Goal: Task Accomplishment & Management: Complete application form

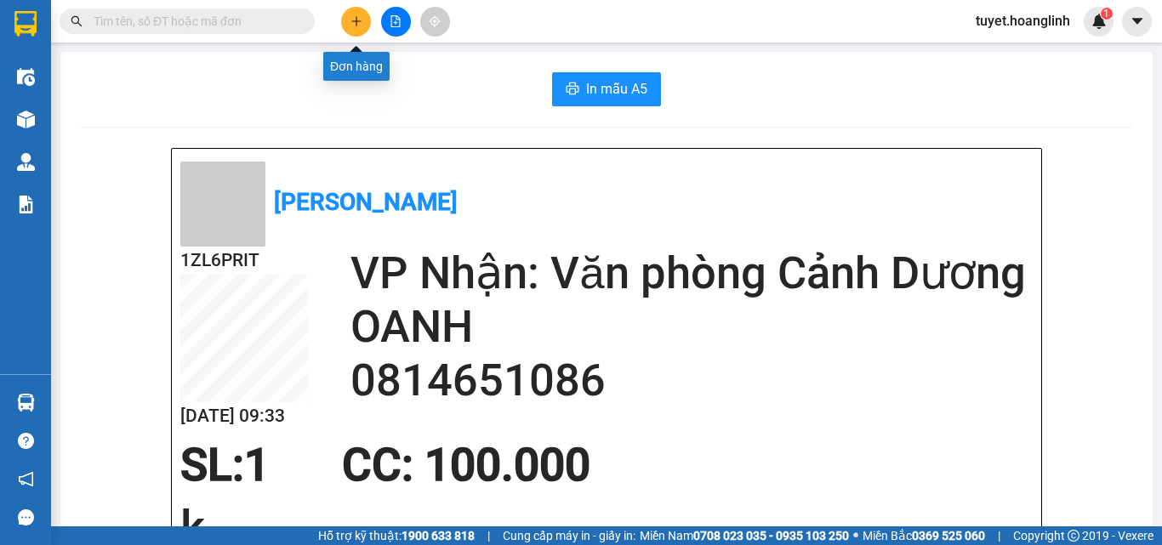
click at [355, 22] on icon "plus" at bounding box center [357, 21] width 12 height 12
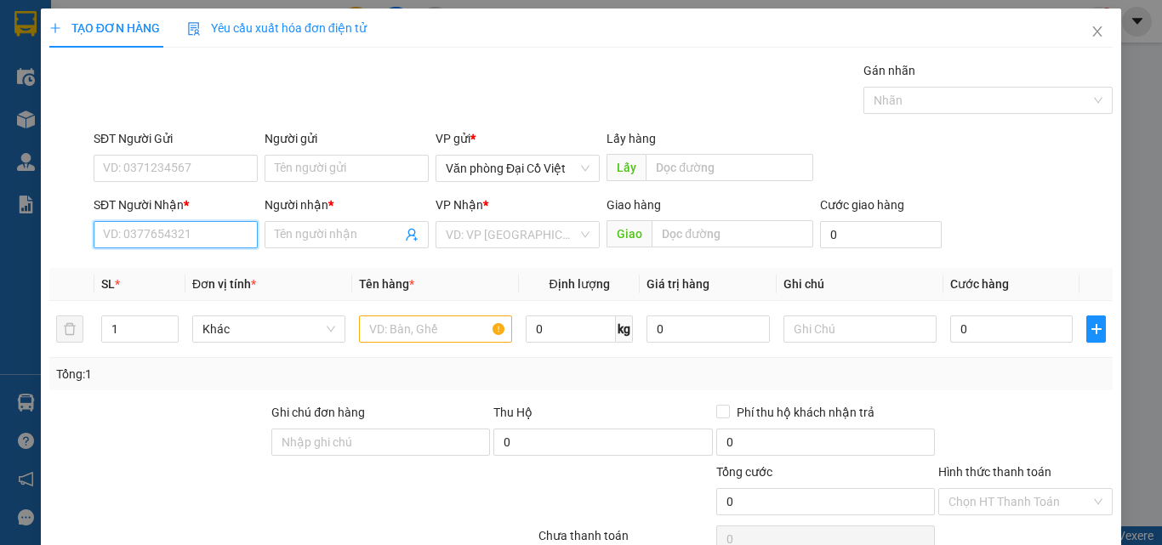
click at [163, 229] on input "SĐT Người Nhận *" at bounding box center [176, 234] width 164 height 27
type input "9"
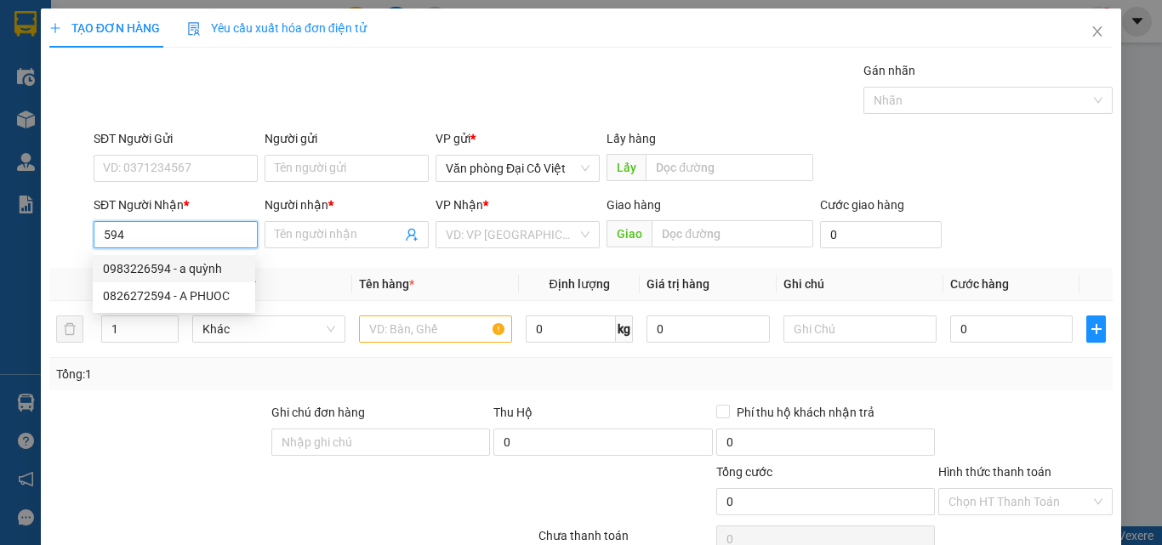
click at [100, 236] on input "594" at bounding box center [176, 234] width 164 height 27
click at [144, 270] on div "0388607594 - TRUNG HIỀN" at bounding box center [175, 269] width 145 height 19
type input "0388607594"
type input "TRUNG HIỀN"
type input "NAM CẦU ROON"
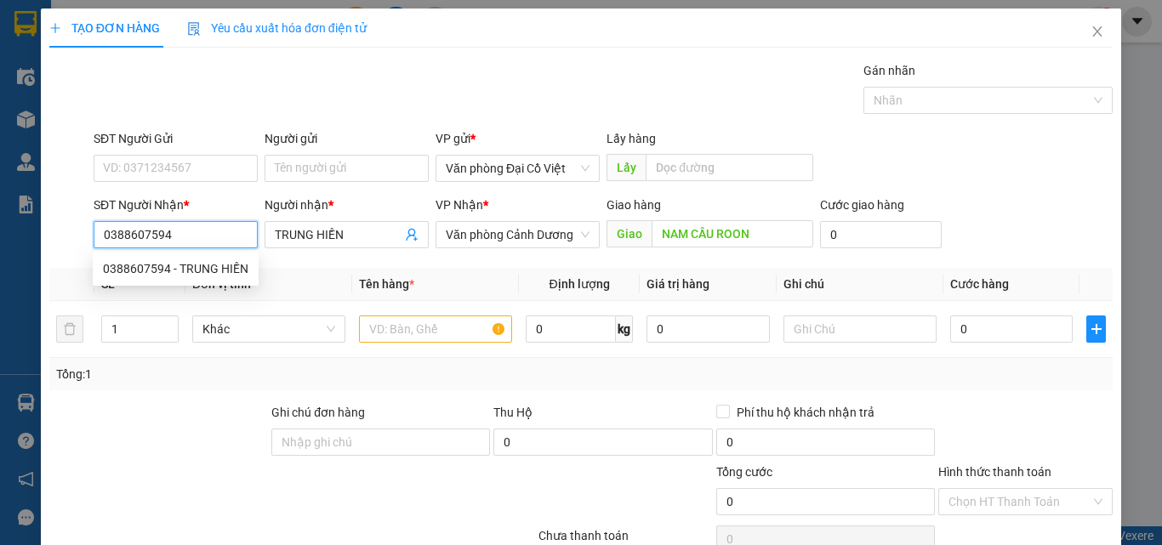
type input "160.000"
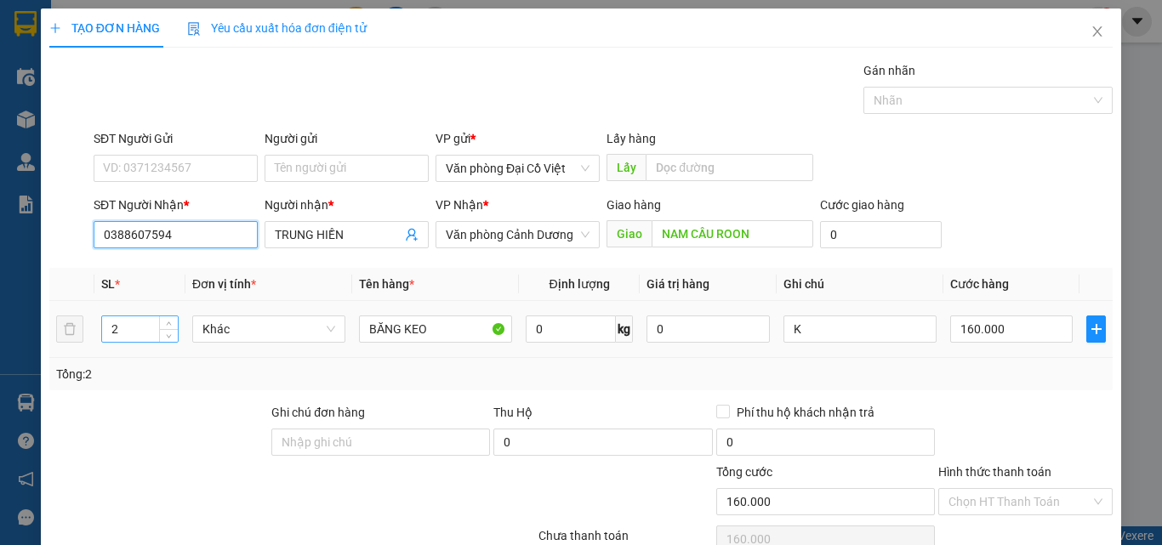
type input "0388607594"
click at [123, 333] on input "2" at bounding box center [140, 330] width 76 height 26
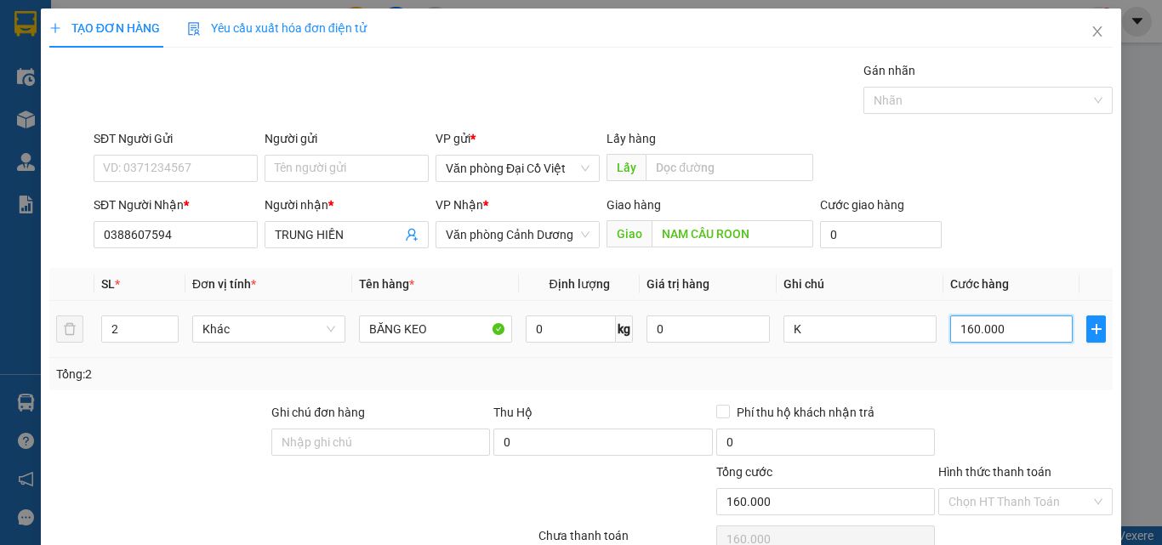
click at [1017, 338] on input "160.000" at bounding box center [1011, 329] width 123 height 27
type input "2"
type input "20"
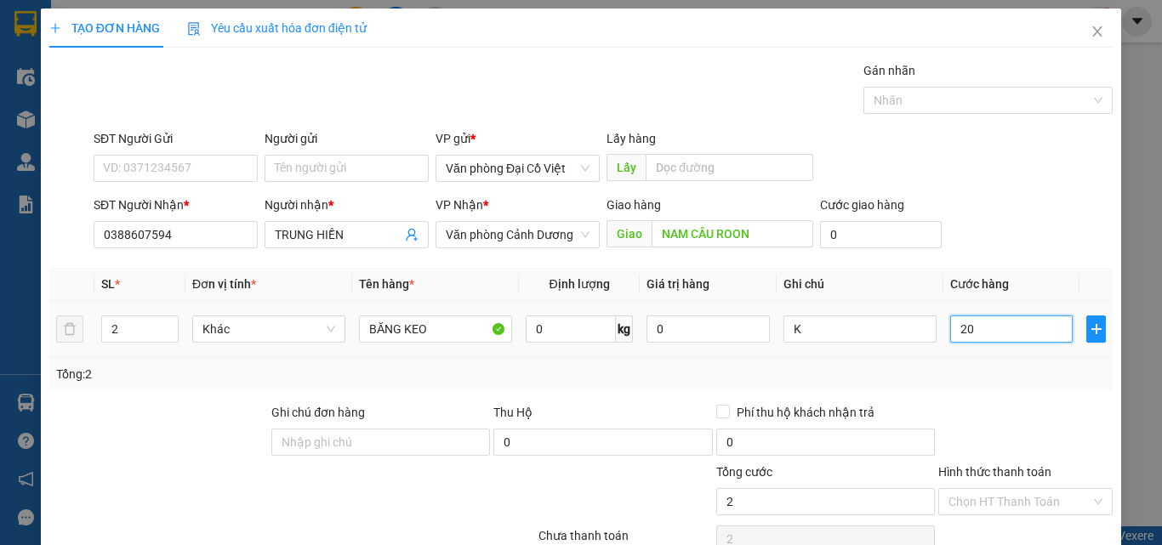
type input "20"
type input "200"
type input "200.000"
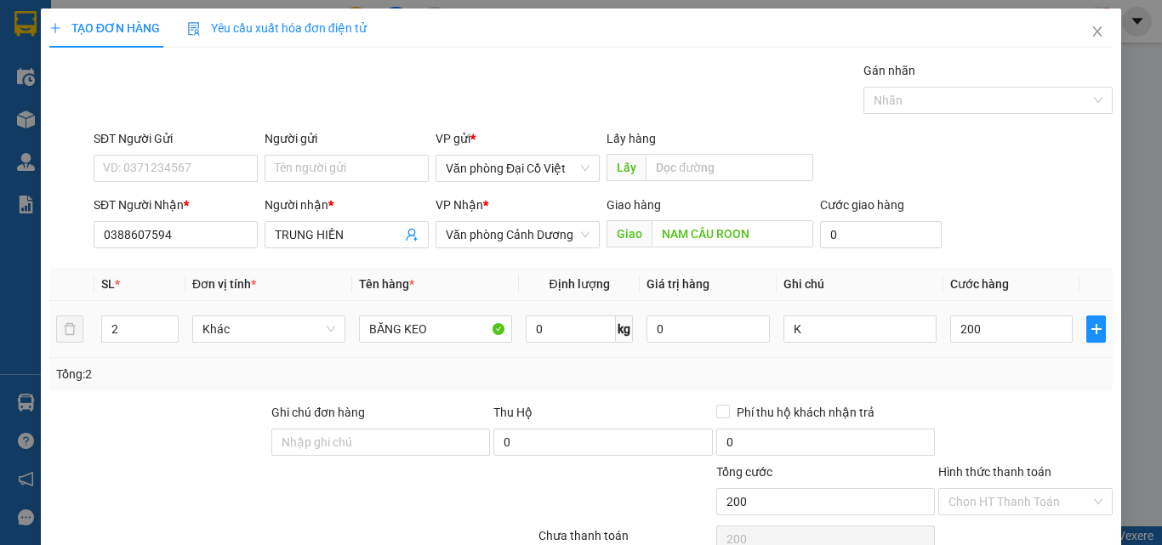
type input "200.000"
click at [978, 357] on td "200.000" at bounding box center [1012, 329] width 136 height 57
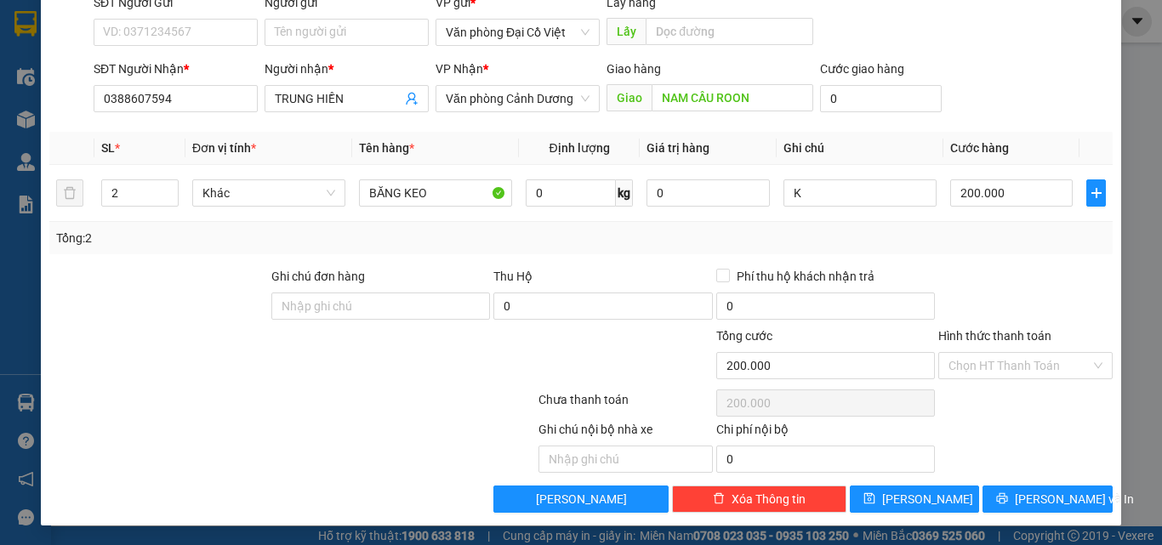
scroll to position [137, 0]
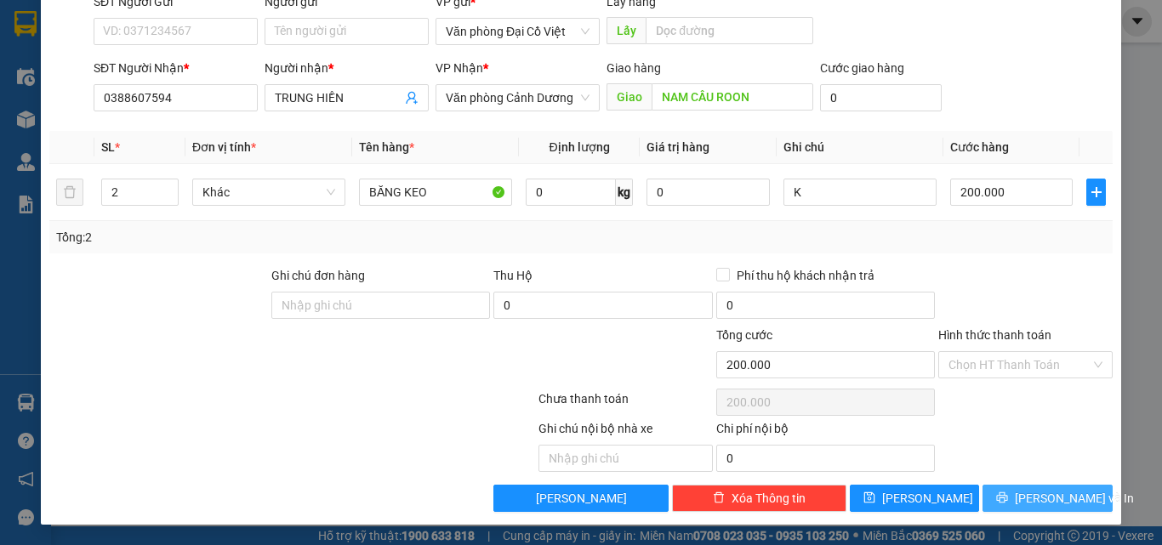
click at [1003, 500] on icon "printer" at bounding box center [1002, 498] width 12 height 12
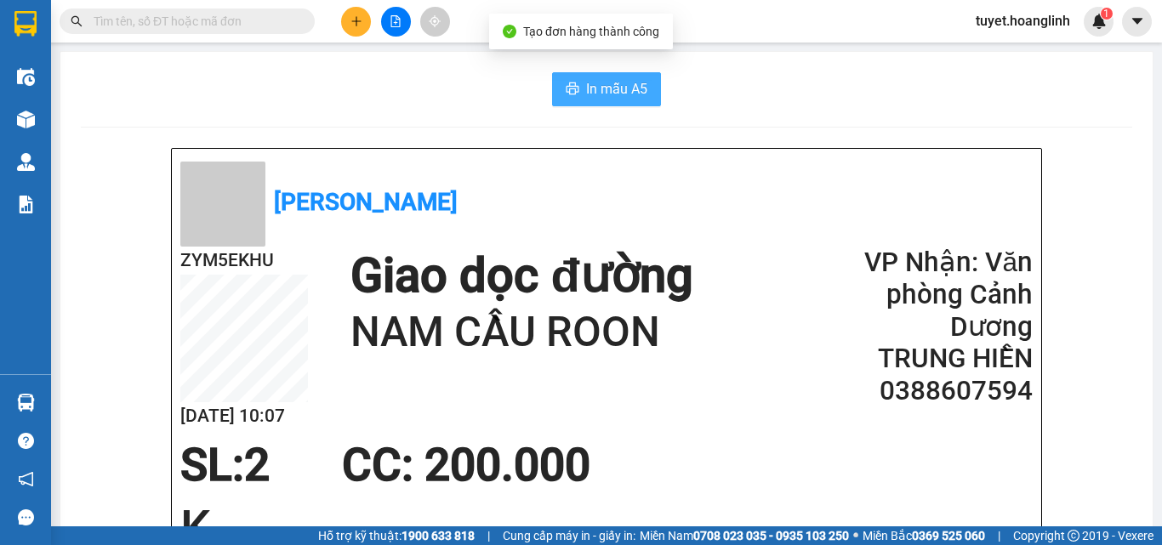
click at [613, 88] on span "In mẫu A5" at bounding box center [616, 88] width 61 height 21
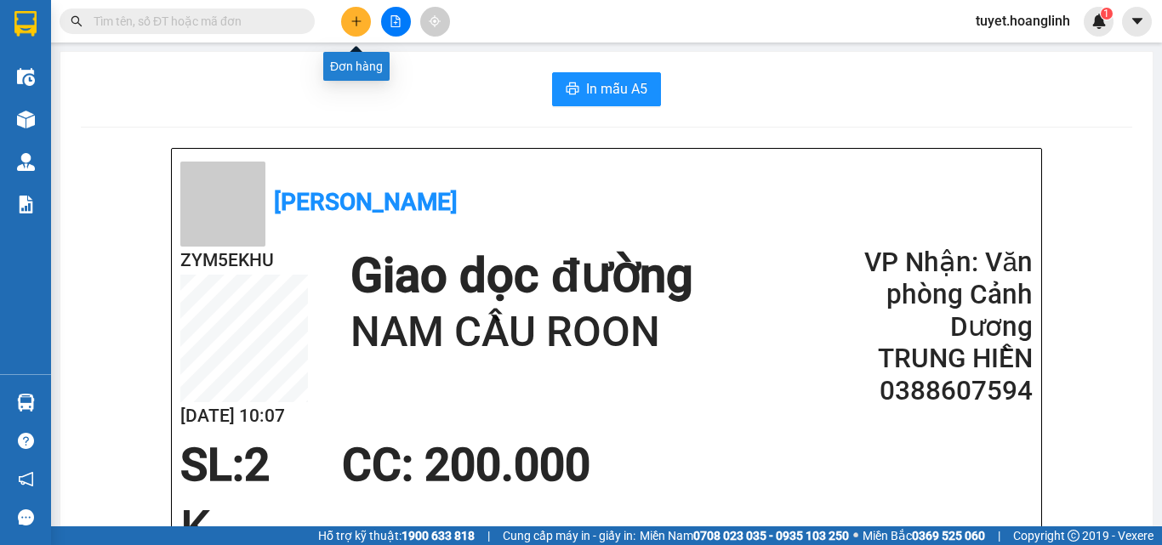
click at [354, 20] on icon "plus" at bounding box center [357, 21] width 12 height 12
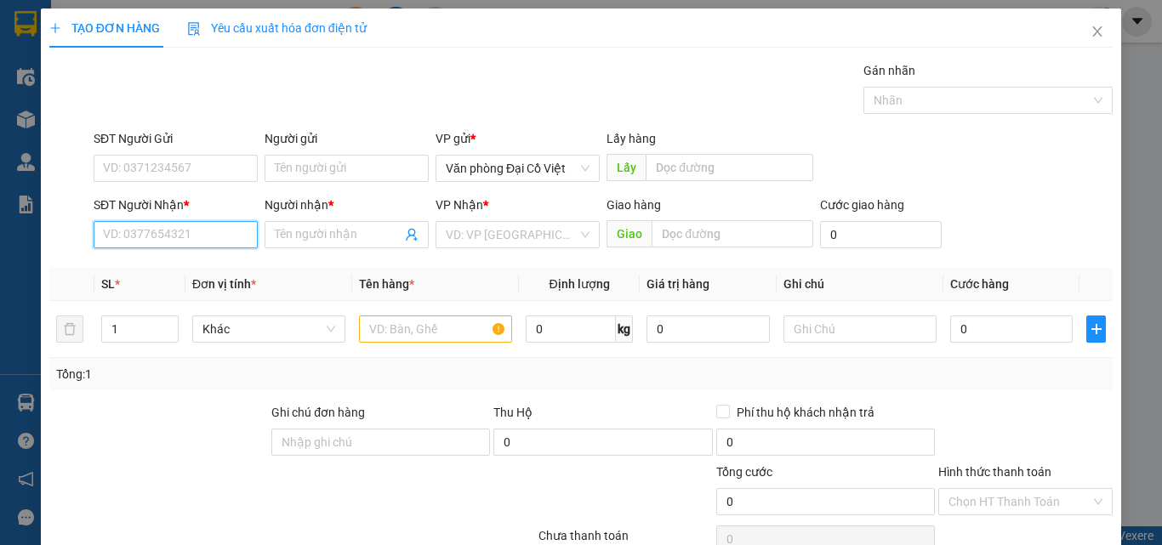
click at [162, 230] on input "SĐT Người Nhận *" at bounding box center [176, 234] width 164 height 27
click at [147, 237] on input "5" at bounding box center [176, 234] width 164 height 27
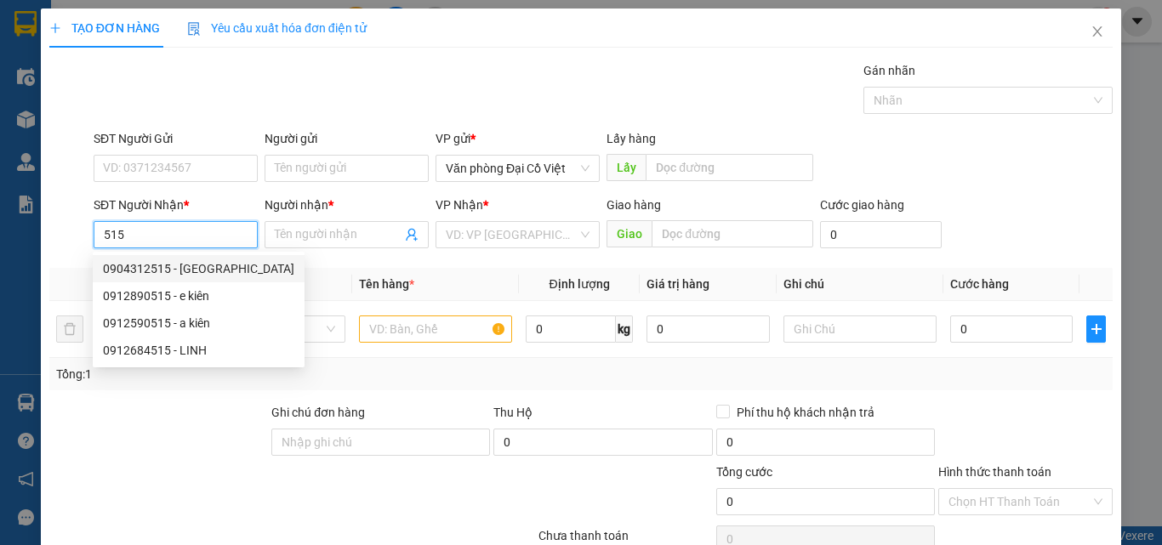
click at [155, 268] on div "0904312515 - [GEOGRAPHIC_DATA]" at bounding box center [198, 269] width 191 height 19
type input "0904312515"
type input "BA HUẾ"
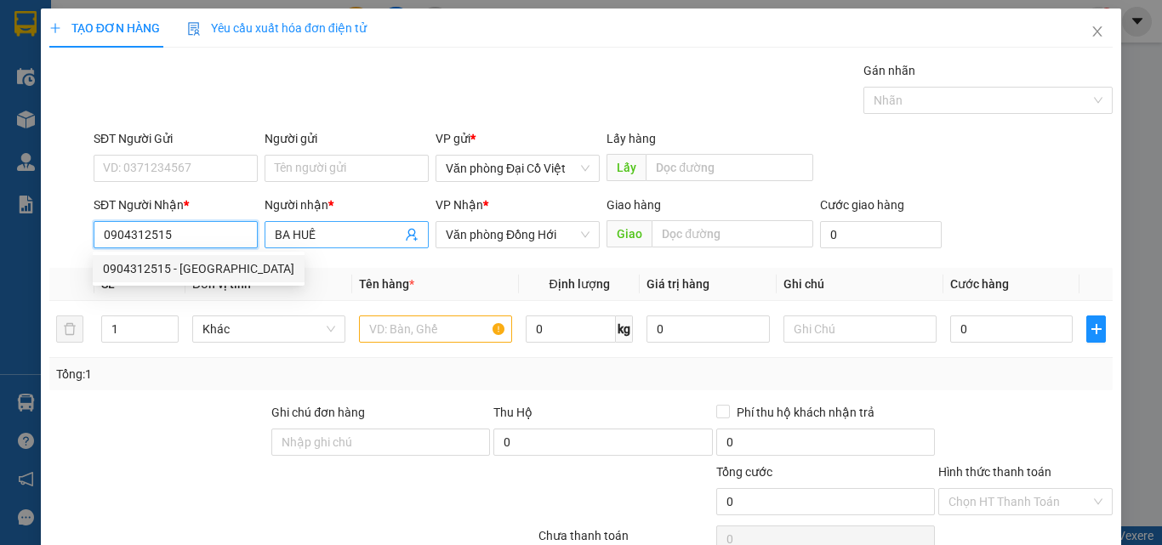
type input "50.000"
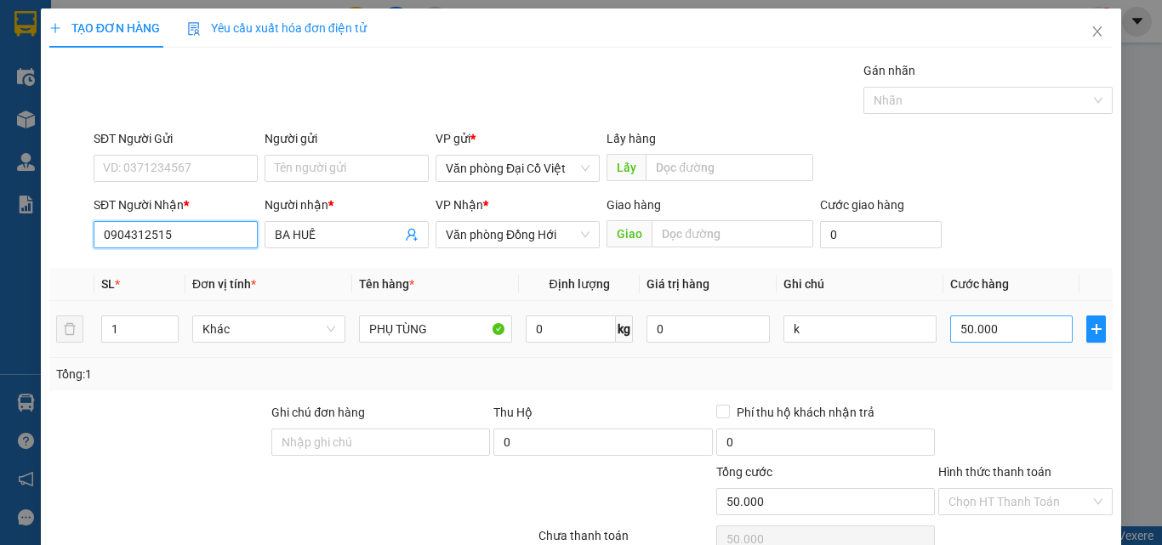
type input "0904312515"
click at [1011, 334] on input "50.000" at bounding box center [1011, 329] width 123 height 27
type input "1"
type input "10"
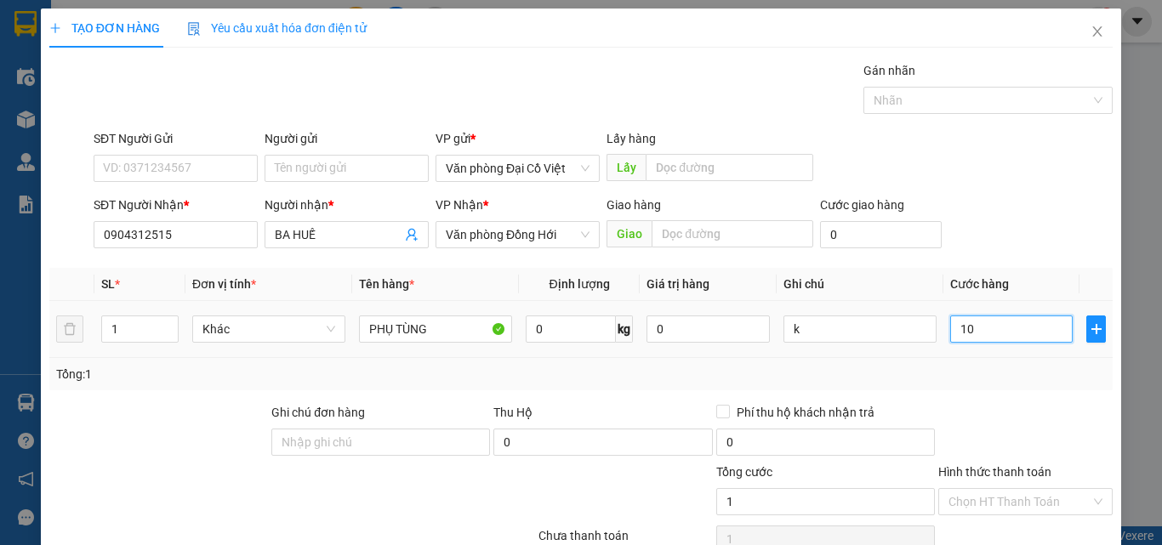
type input "10"
type input "100"
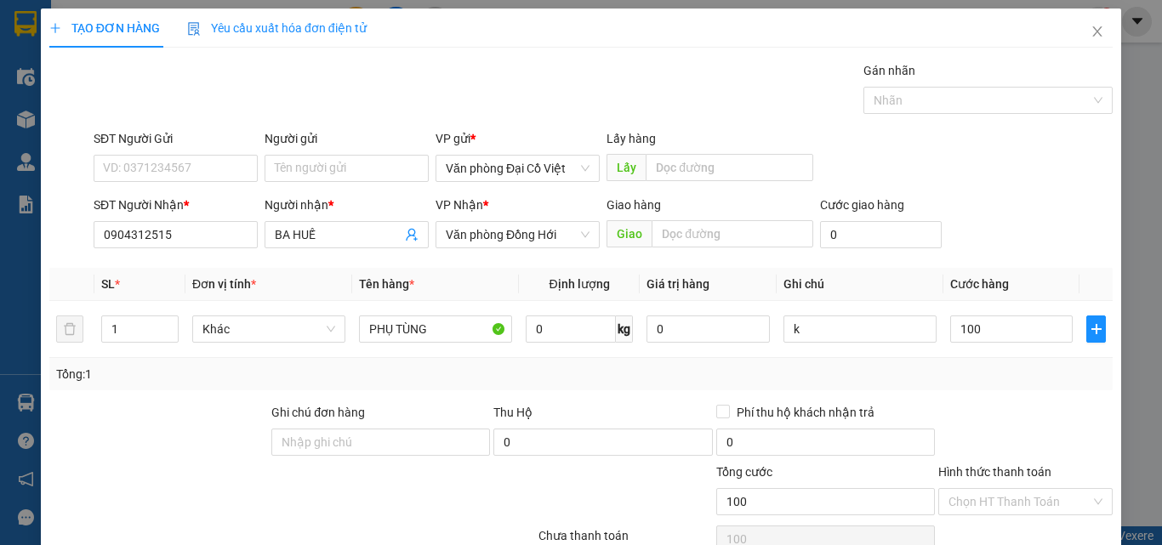
type input "100.000"
click at [967, 405] on div at bounding box center [1026, 433] width 178 height 60
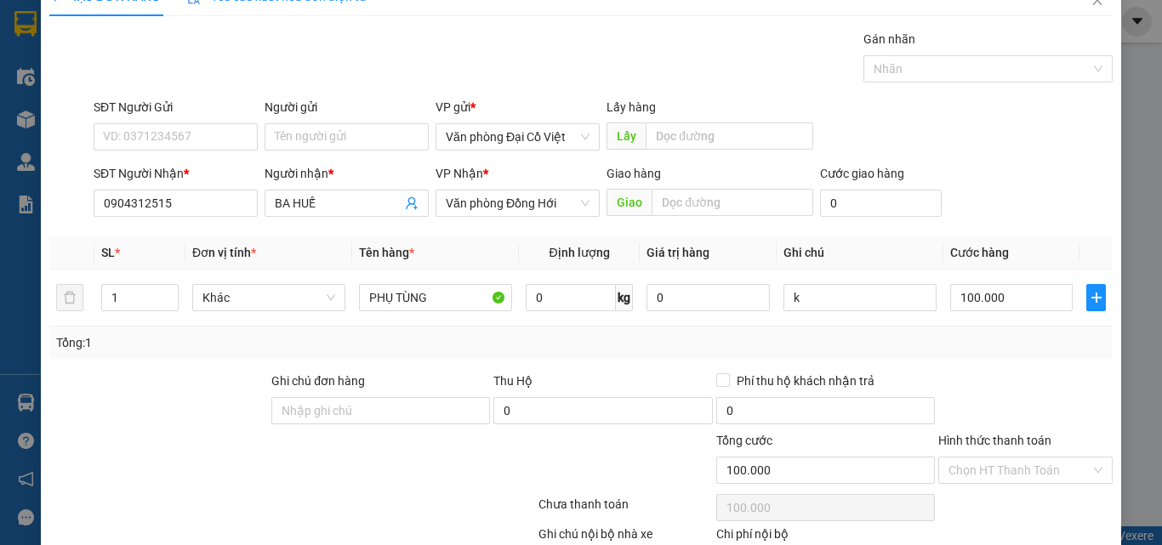
scroll to position [137, 0]
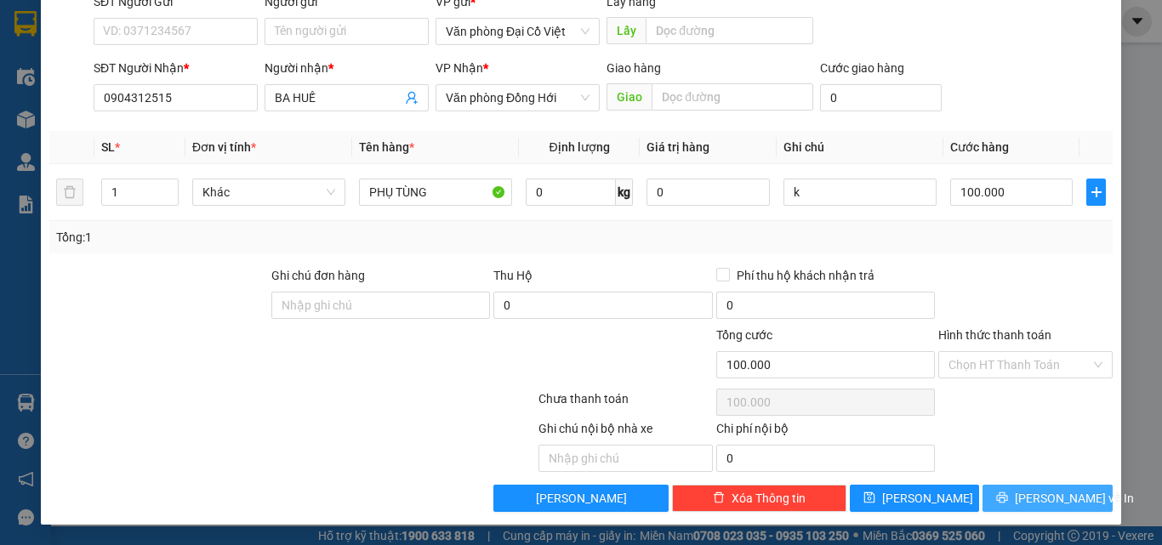
click at [1021, 500] on button "[PERSON_NAME] và In" at bounding box center [1048, 498] width 130 height 27
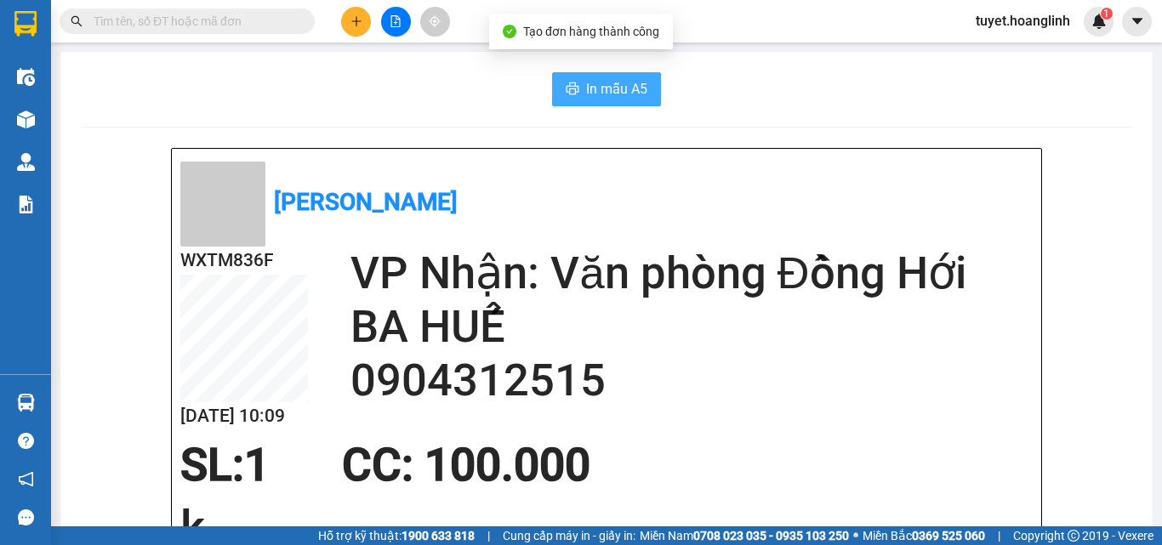
click at [603, 82] on span "In mẫu A5" at bounding box center [616, 88] width 61 height 21
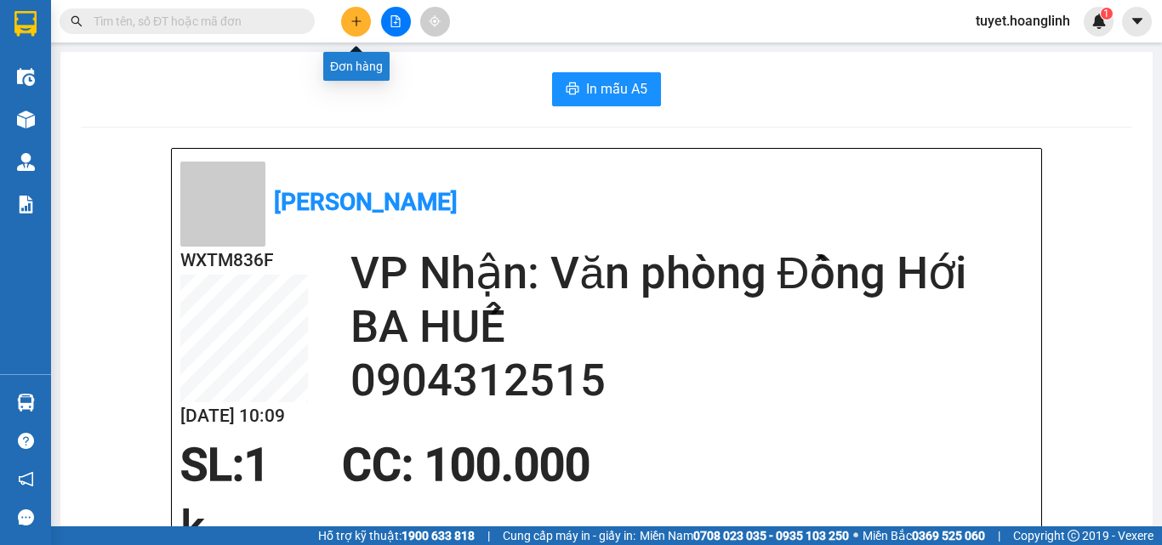
click at [347, 19] on button at bounding box center [356, 22] width 30 height 30
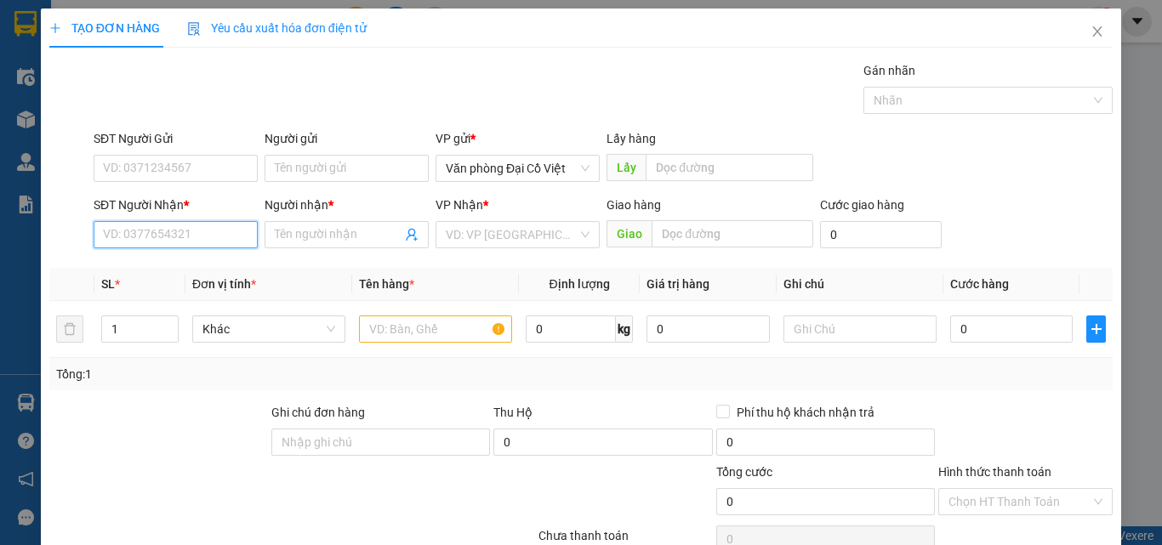
click at [145, 232] on input "SĐT Người Nhận *" at bounding box center [176, 234] width 164 height 27
type input "0"
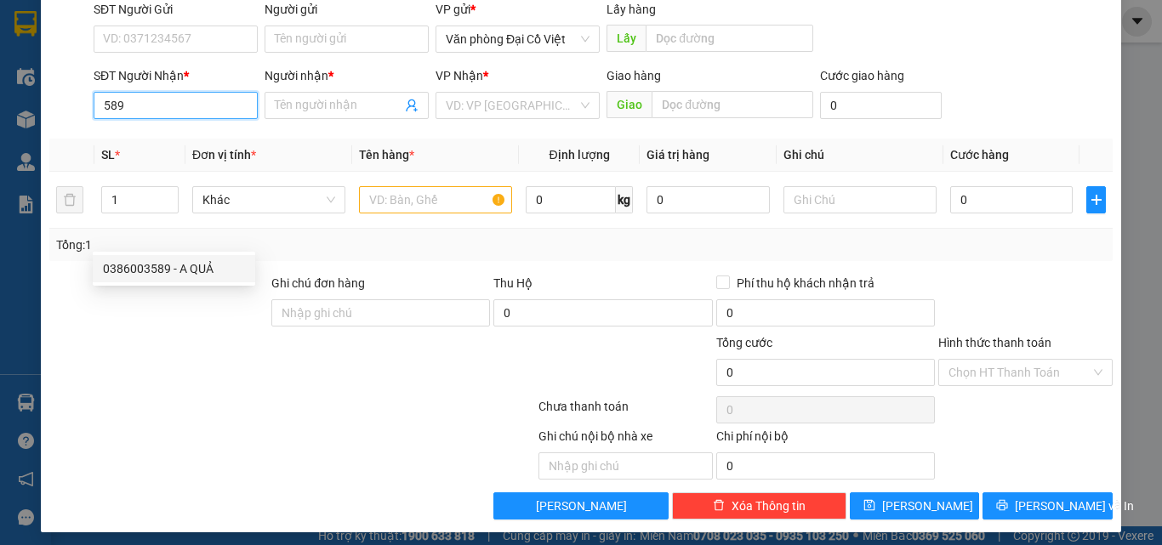
scroll to position [137, 0]
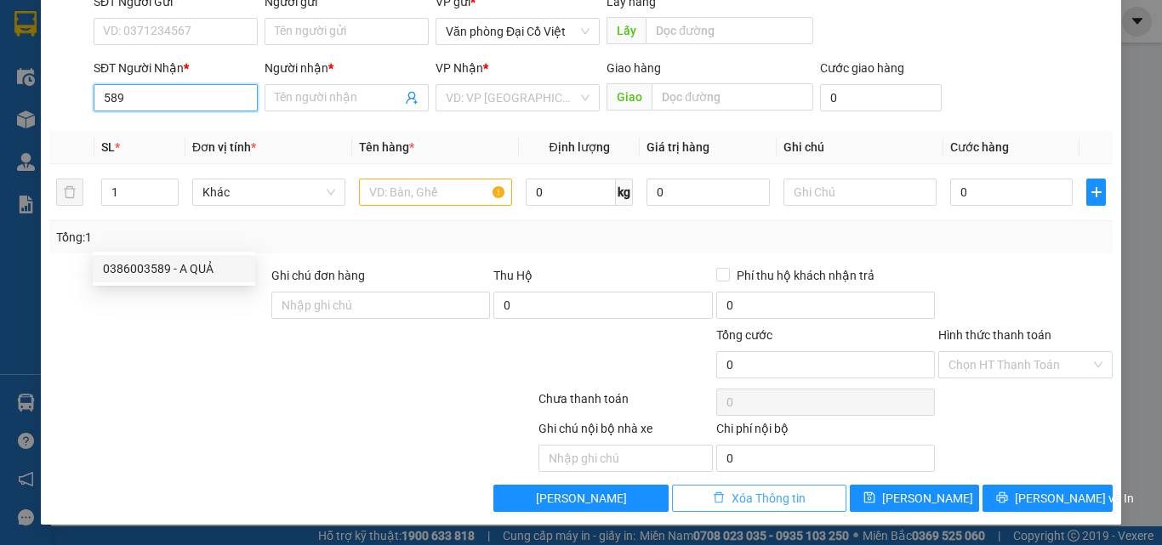
type input "589"
click at [742, 494] on span "Xóa Thông tin" at bounding box center [769, 498] width 74 height 19
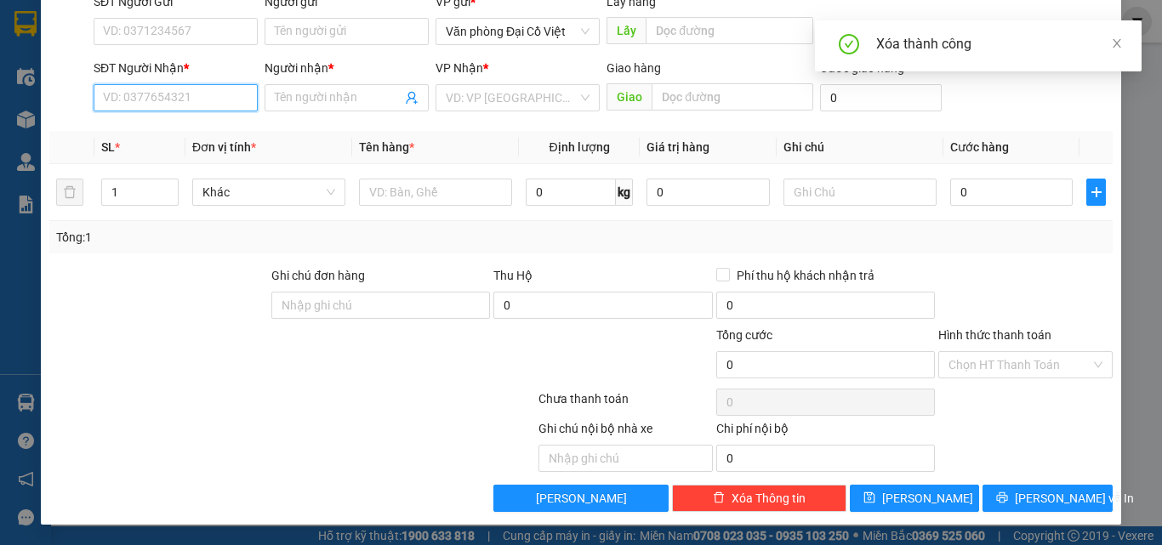
click at [168, 94] on input "SĐT Người Nhận *" at bounding box center [176, 97] width 164 height 27
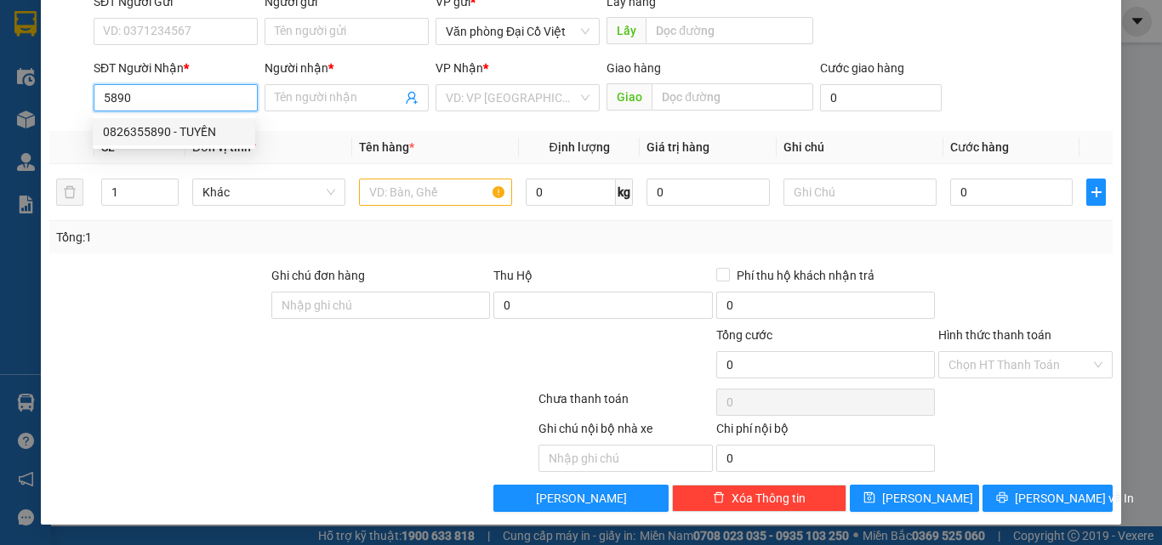
click at [141, 134] on div "0826355890 - TUYỀN" at bounding box center [174, 132] width 142 height 19
type input "0826355890"
type input "TUYỀN"
type input "BẢO NINH"
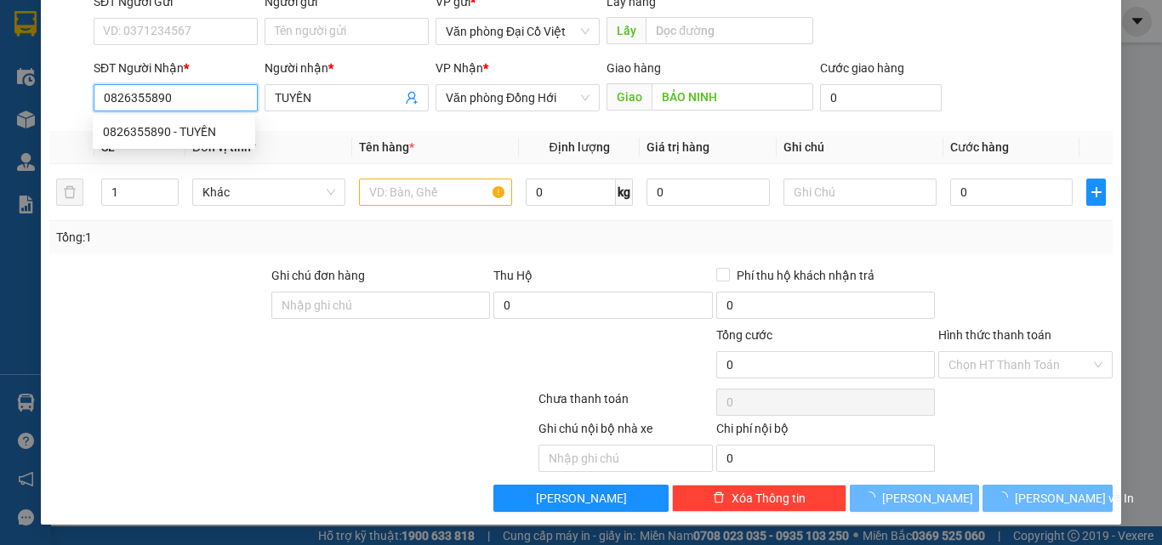
type input "50.000"
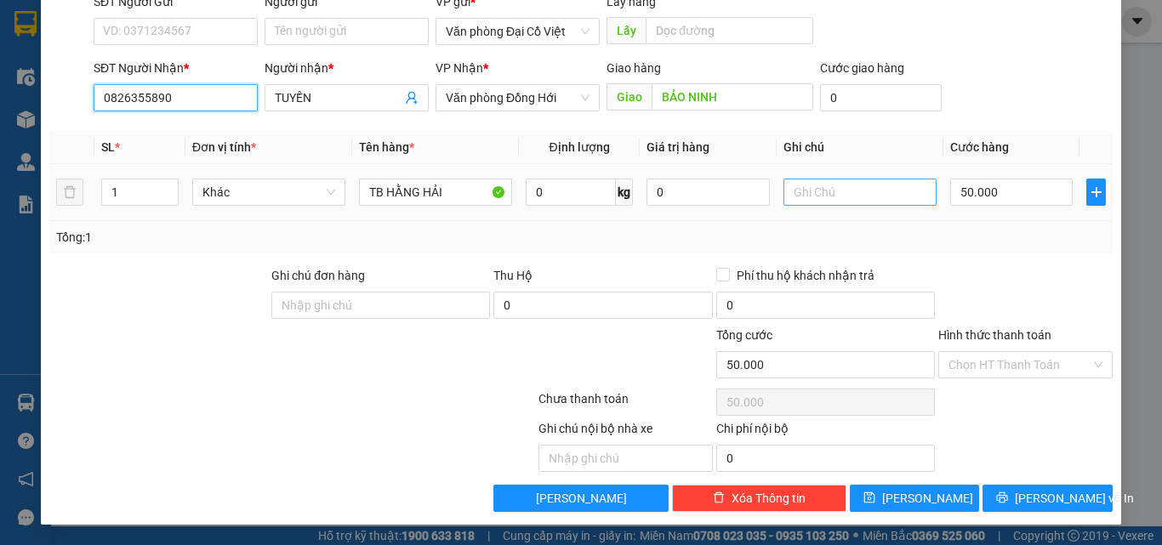
type input "0826355890"
click at [837, 190] on input "text" at bounding box center [860, 192] width 153 height 27
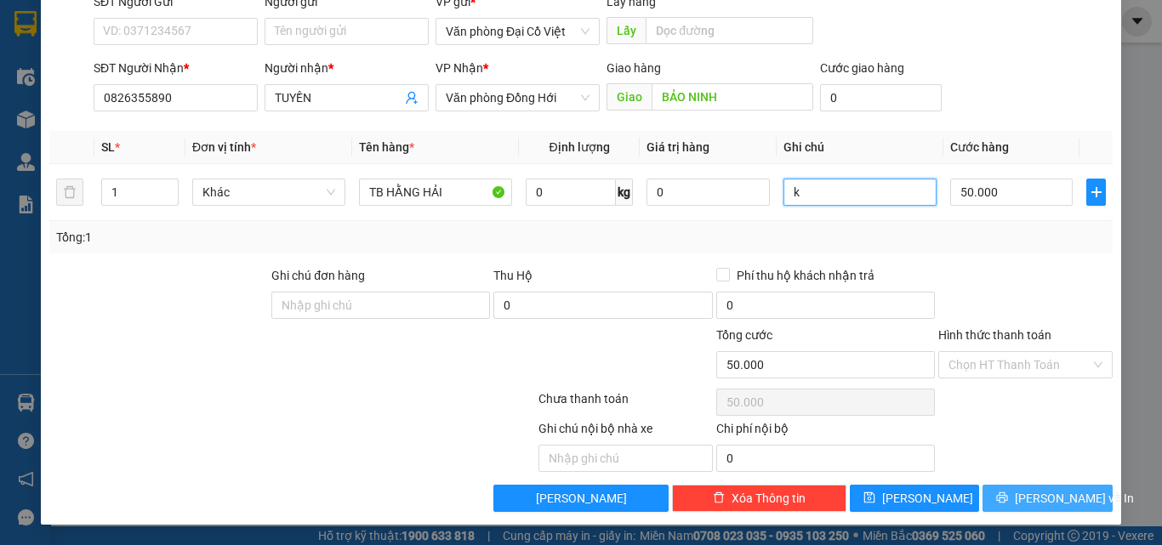
type input "k"
click at [1005, 492] on icon "printer" at bounding box center [1002, 498] width 12 height 12
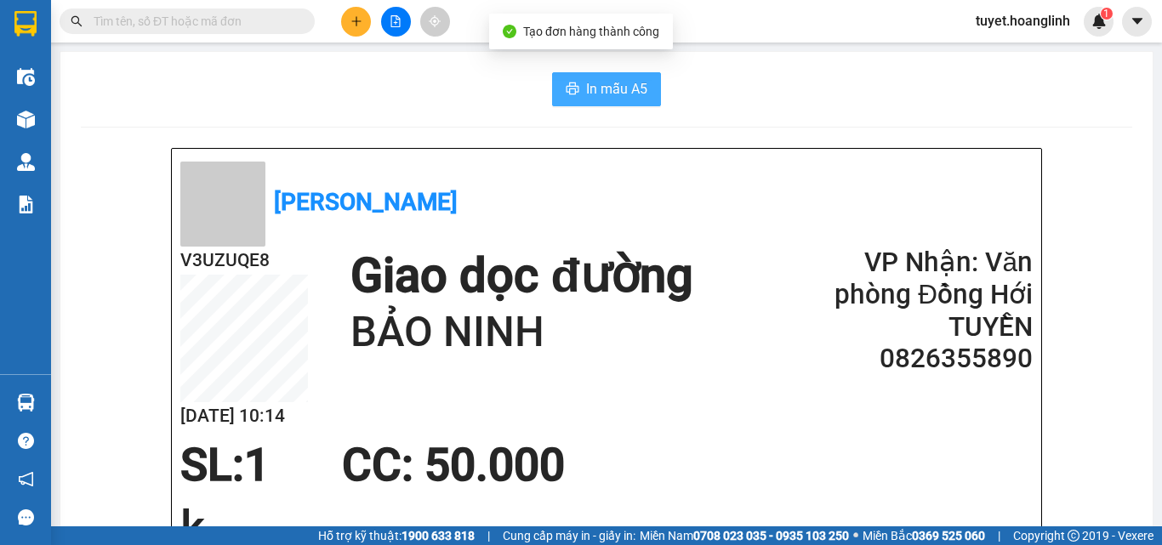
click at [589, 85] on span "In mẫu A5" at bounding box center [616, 88] width 61 height 21
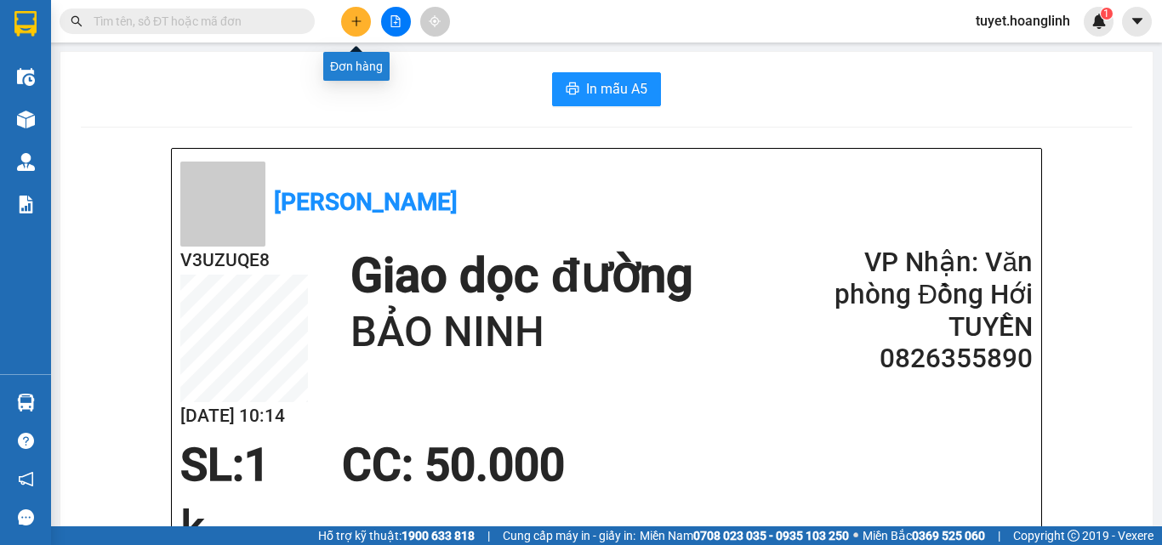
click at [351, 29] on button at bounding box center [356, 22] width 30 height 30
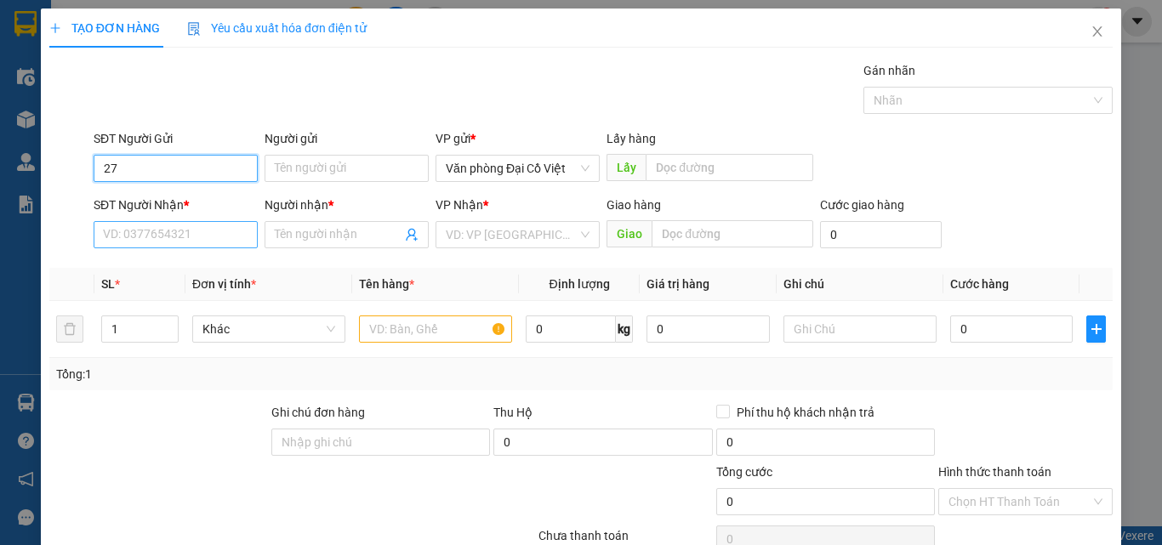
type input "2"
click at [139, 232] on input "SĐT Người Nhận *" at bounding box center [176, 234] width 164 height 27
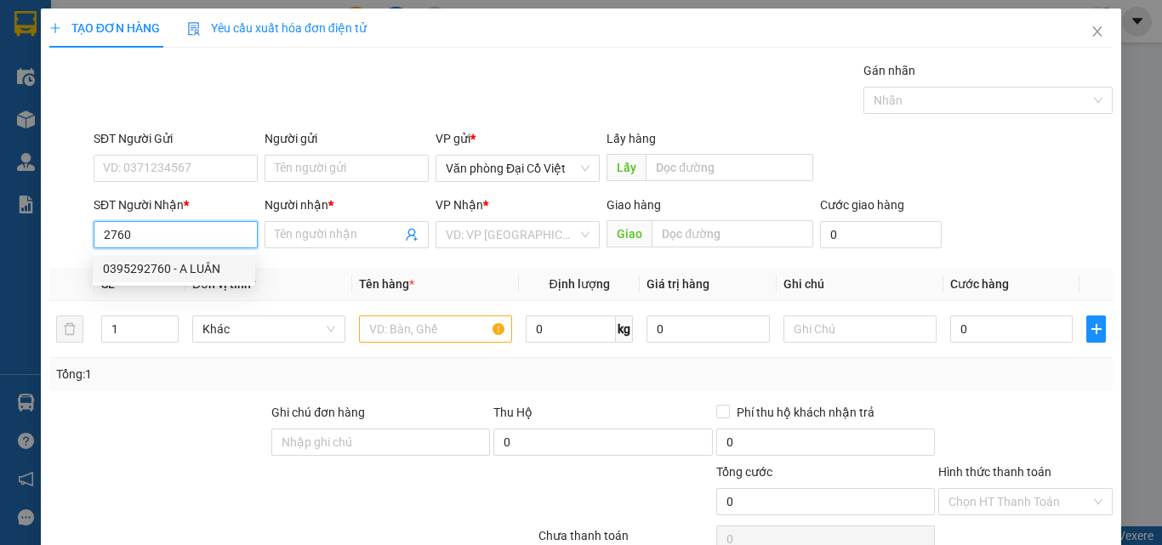
click at [146, 265] on div "0395292760 - A LUÂN" at bounding box center [174, 269] width 142 height 19
type input "0395292760"
type input "A LUÂN"
type input "[PERSON_NAME]"
type input "50.000"
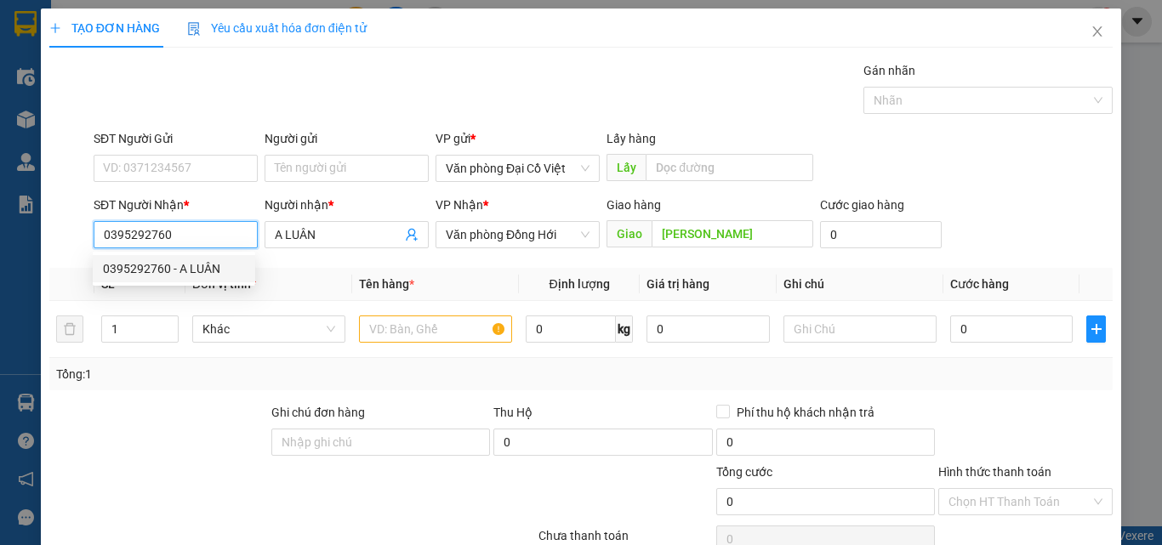
type input "50.000"
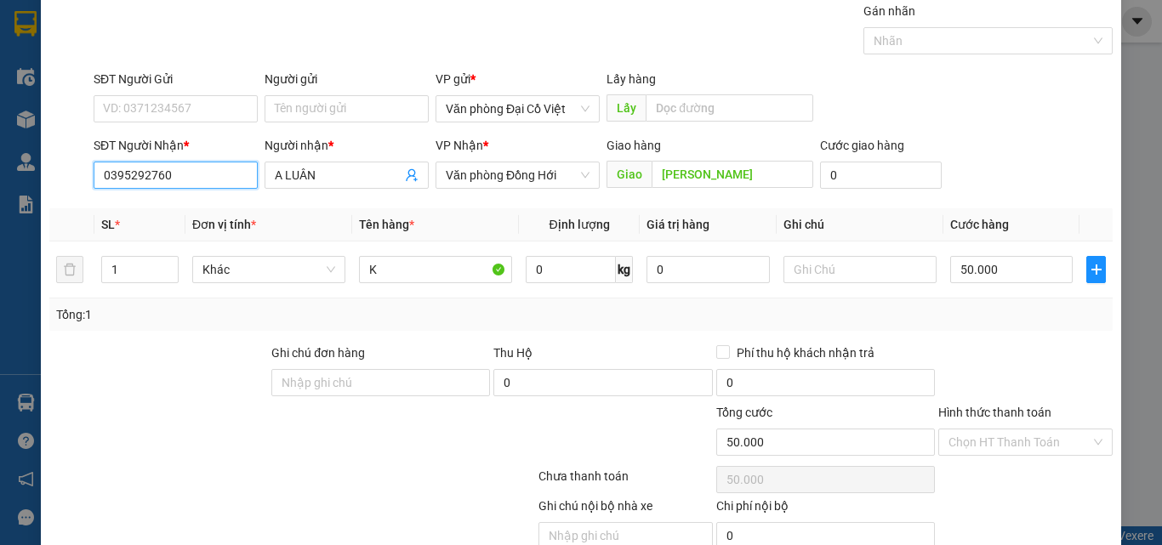
scroll to position [137, 0]
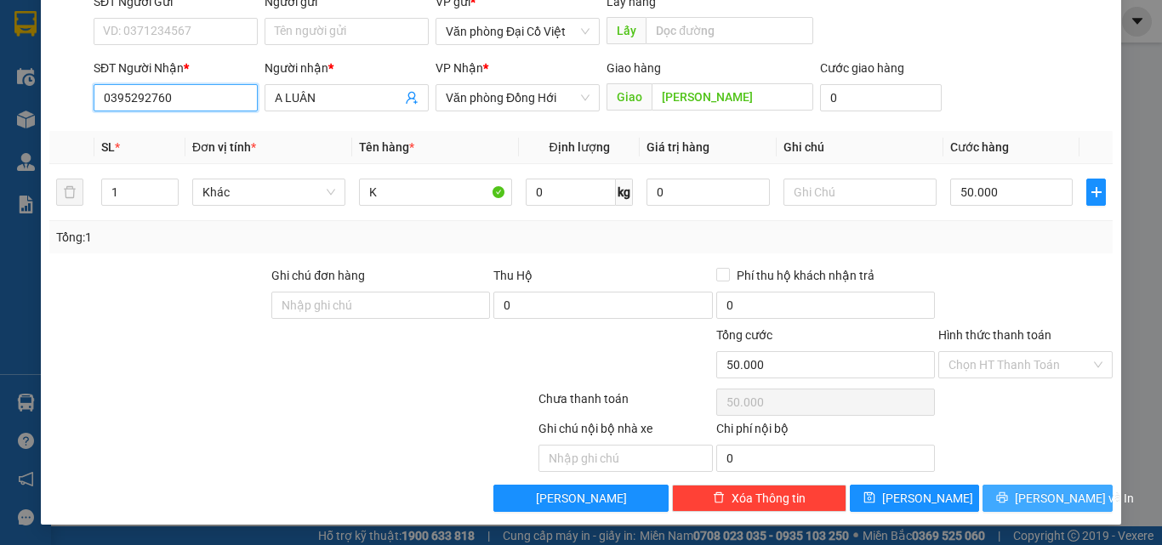
type input "0395292760"
click at [1008, 492] on icon "printer" at bounding box center [1002, 498] width 12 height 12
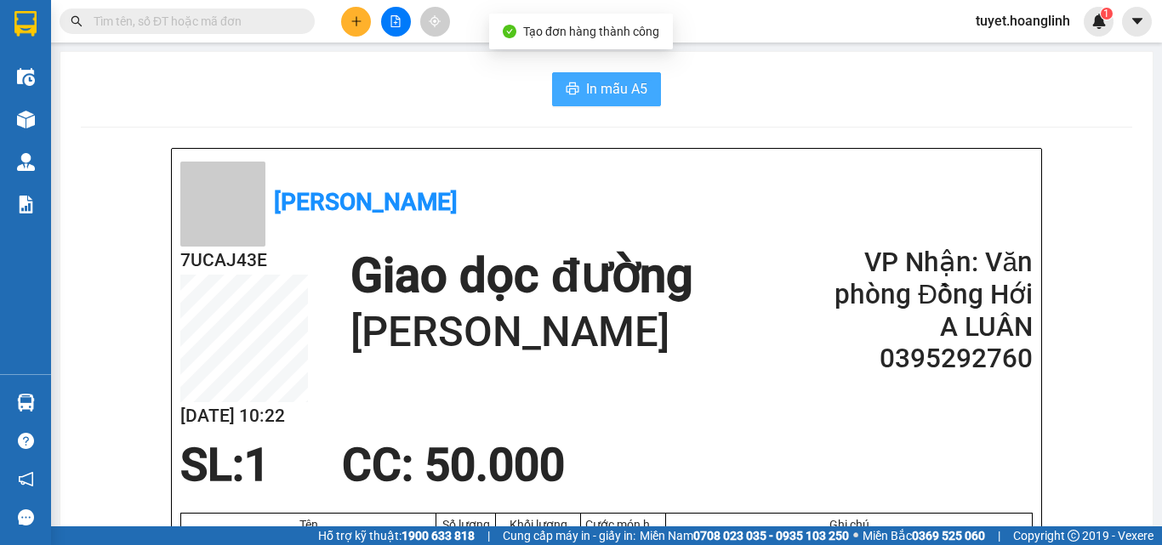
click at [586, 78] on span "In mẫu A5" at bounding box center [616, 88] width 61 height 21
